Goal: Task Accomplishment & Management: Use online tool/utility

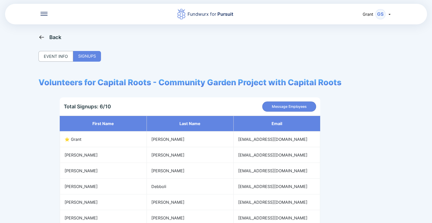
scroll to position [34, 0]
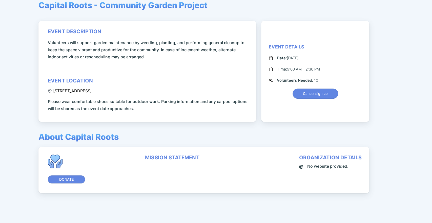
scroll to position [0, 0]
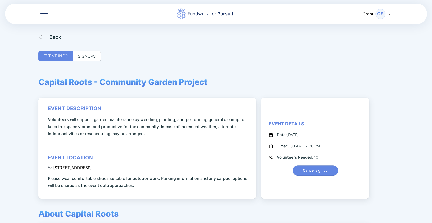
click at [87, 56] on div "SIGNUPS" at bounding box center [87, 56] width 28 height 11
click at [97, 65] on div "Back EVENT INFO SIGNUPS Capital Roots - Community Garden Project event descript…" at bounding box center [216, 145] width 355 height 223
click at [87, 56] on div "SIGNUPS" at bounding box center [87, 56] width 28 height 11
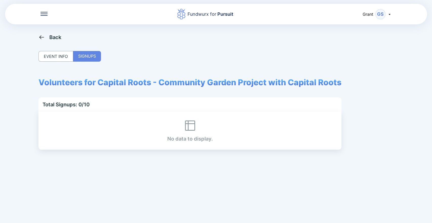
click at [54, 33] on div "Fundwurx for Pursuit Grant GS Back EVENT INFO SIGNUPS Volunteers for Capital Ro…" at bounding box center [216, 111] width 432 height 223
click at [53, 35] on div "Back" at bounding box center [55, 37] width 12 height 6
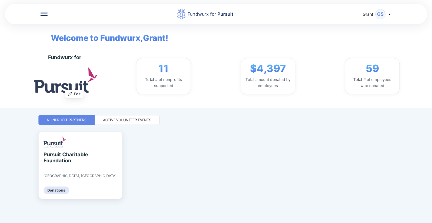
click at [117, 126] on div "Fundwurx for Pursuit Grant GS Welcome to Fundwurx, Grant ! Fundwurx for Upload …" at bounding box center [216, 111] width 355 height 223
click at [116, 121] on div "Active Volunteer Events" at bounding box center [127, 119] width 48 height 5
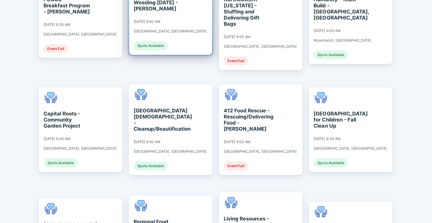
scroll to position [177, 0]
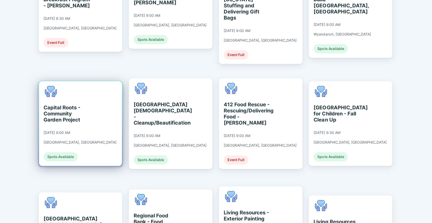
click at [79, 104] on div "Capital Roots - Community Garden Project" at bounding box center [67, 113] width 46 height 18
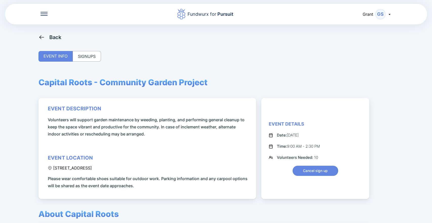
click at [91, 56] on div "SIGNUPS" at bounding box center [87, 56] width 28 height 11
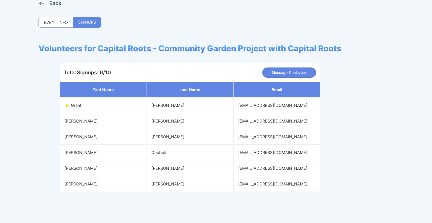
scroll to position [34, 0]
